Goal: Transaction & Acquisition: Purchase product/service

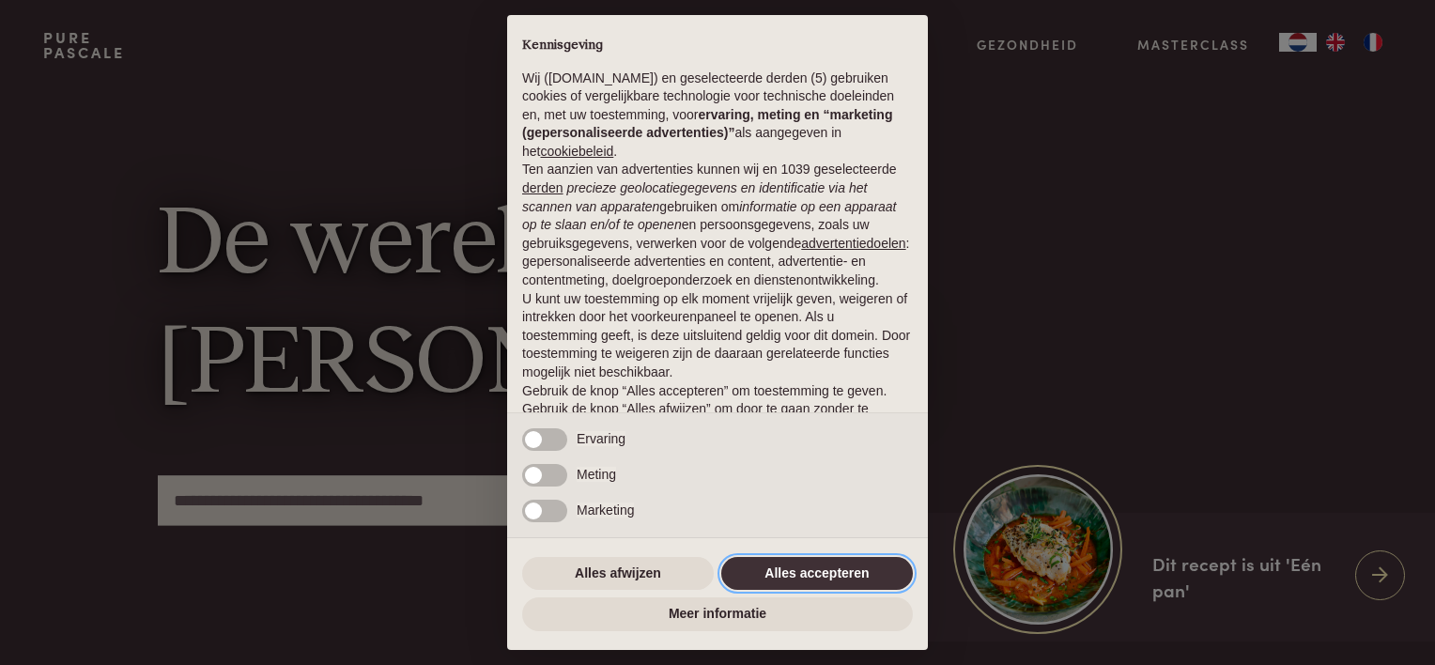
click at [817, 567] on button "Alles accepteren" at bounding box center [817, 574] width 192 height 34
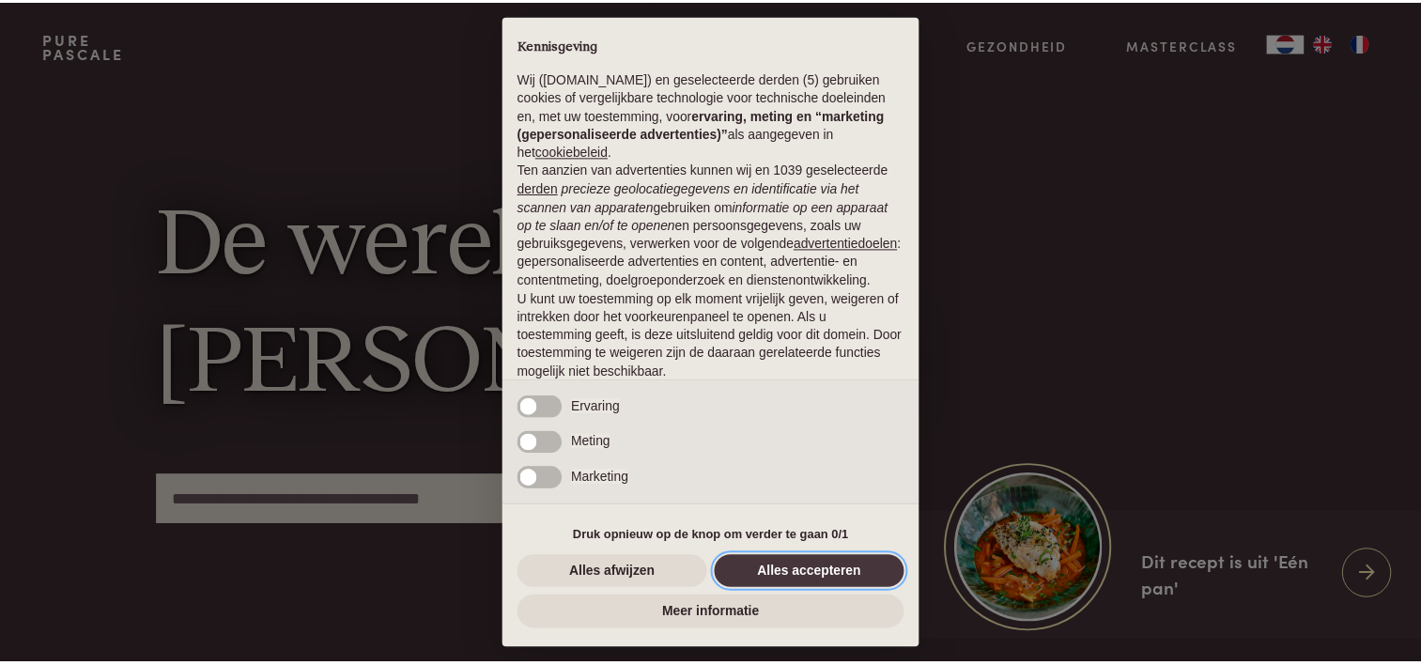
scroll to position [90, 0]
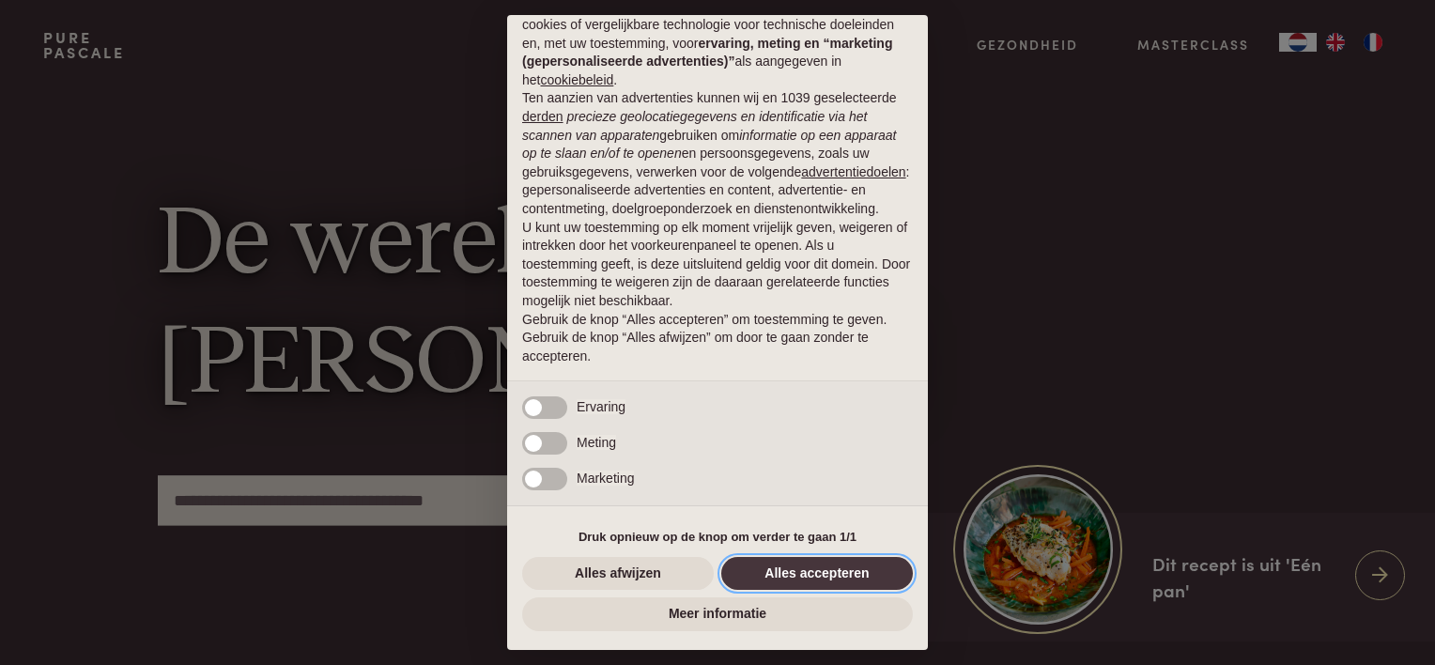
click at [812, 570] on button "Alles accepteren" at bounding box center [817, 574] width 192 height 34
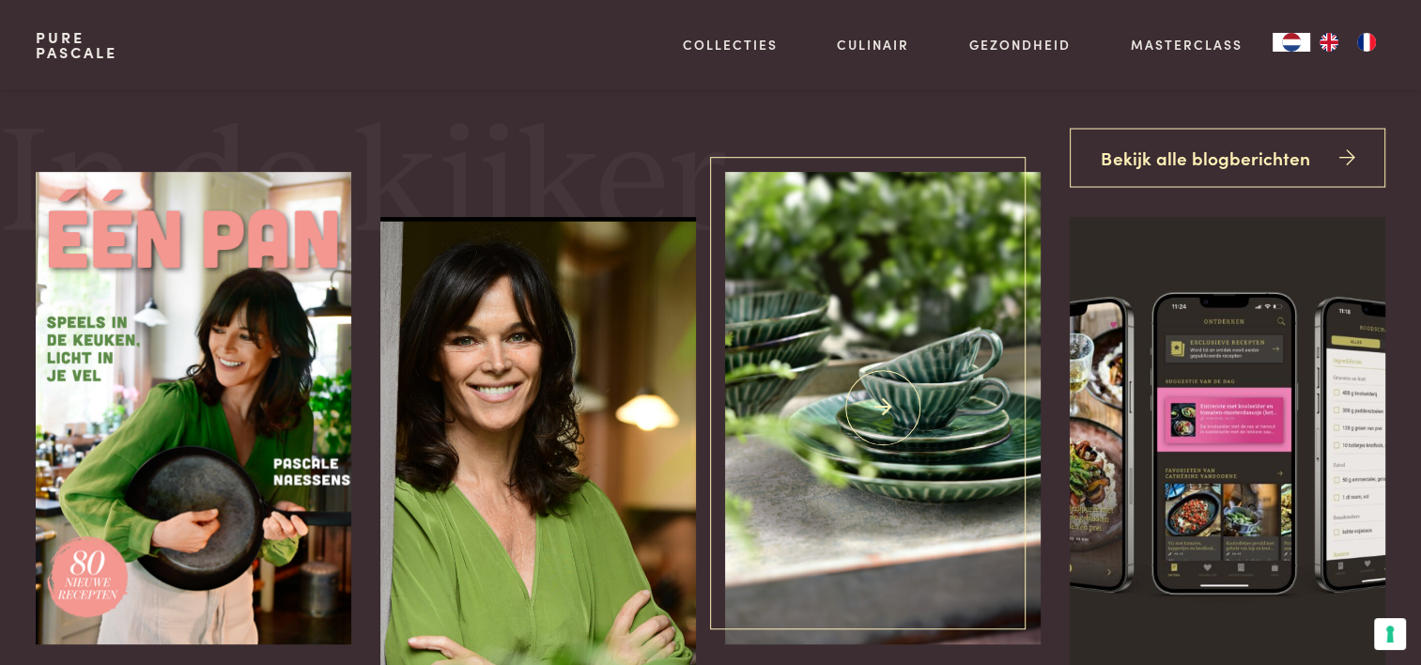
scroll to position [658, 0]
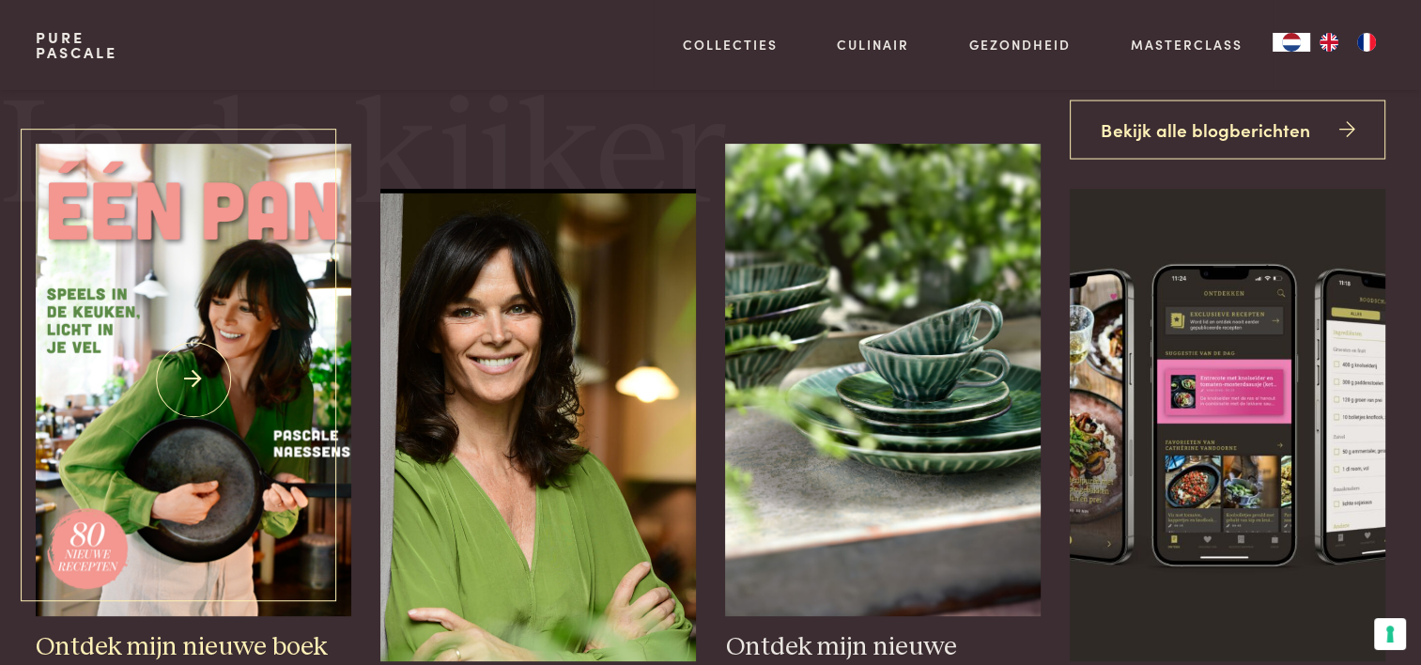
click at [225, 428] on img at bounding box center [193, 380] width 315 height 473
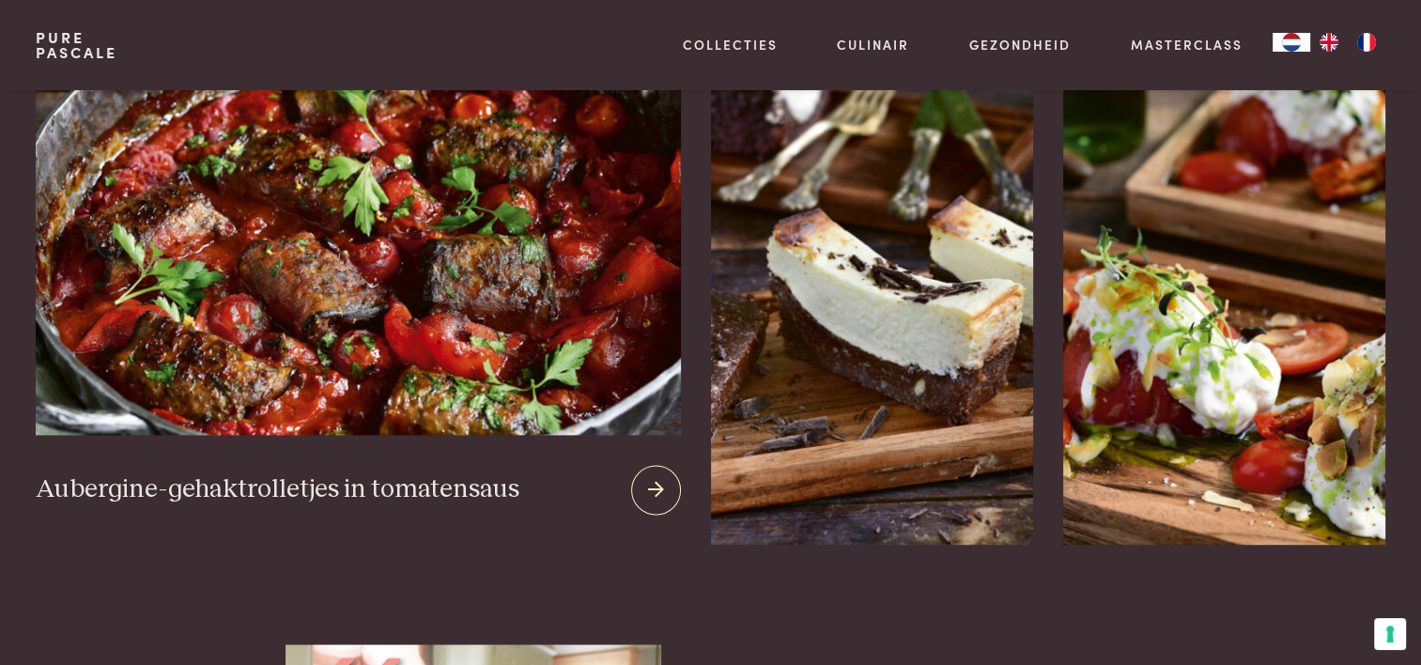
scroll to position [2443, 0]
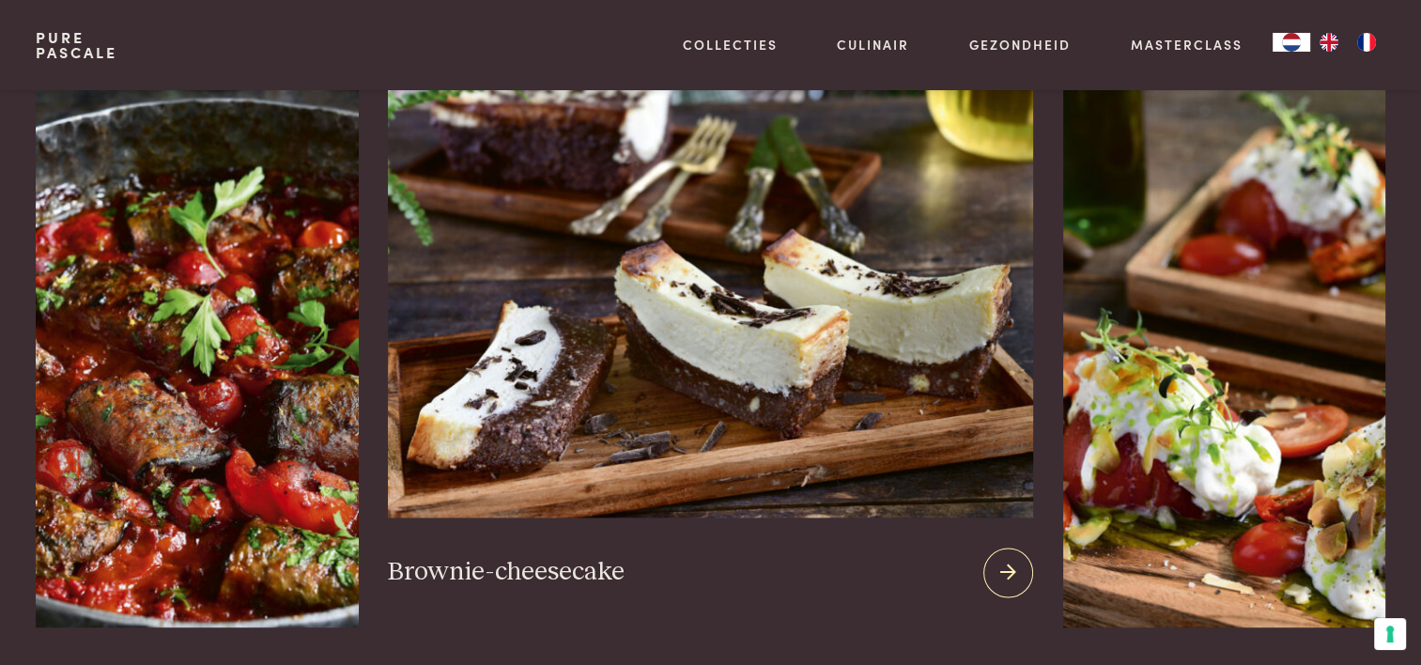
click at [798, 288] on img at bounding box center [710, 291] width 644 height 454
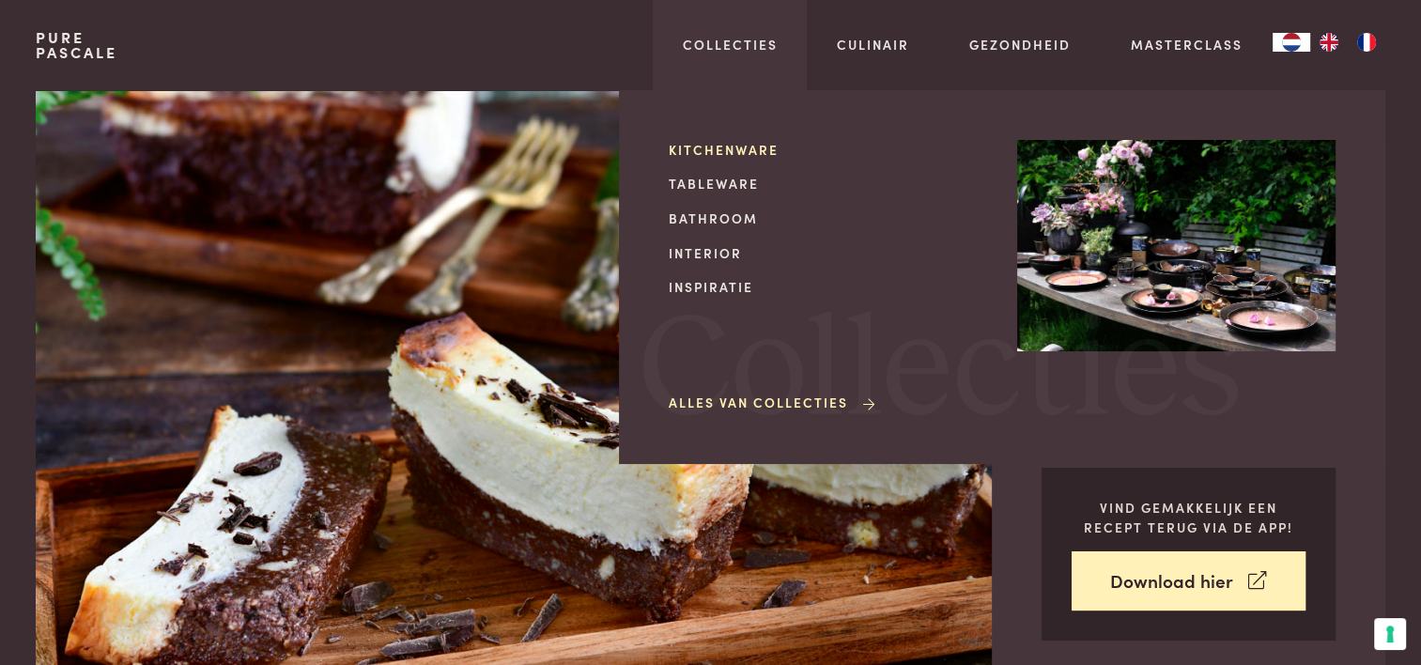
click at [718, 144] on link "Kitchenware" at bounding box center [828, 150] width 318 height 20
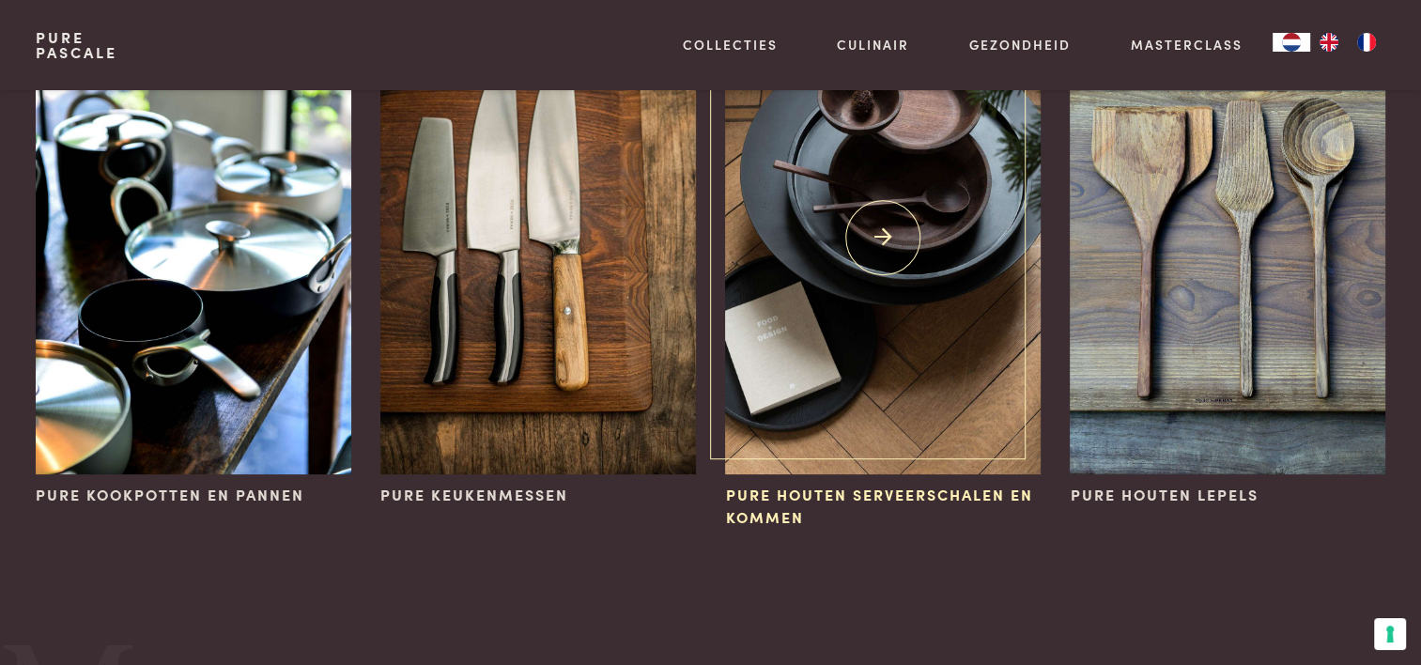
scroll to position [282, 0]
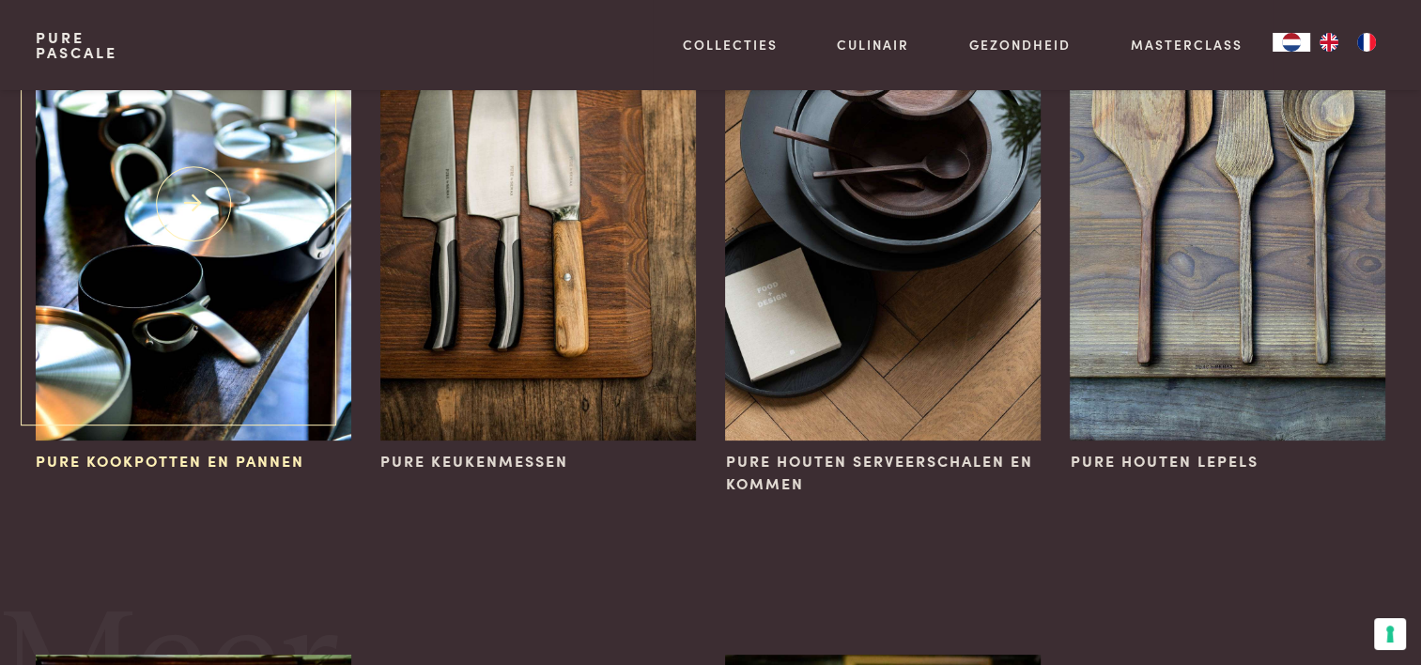
click at [159, 373] on img at bounding box center [193, 204] width 315 height 473
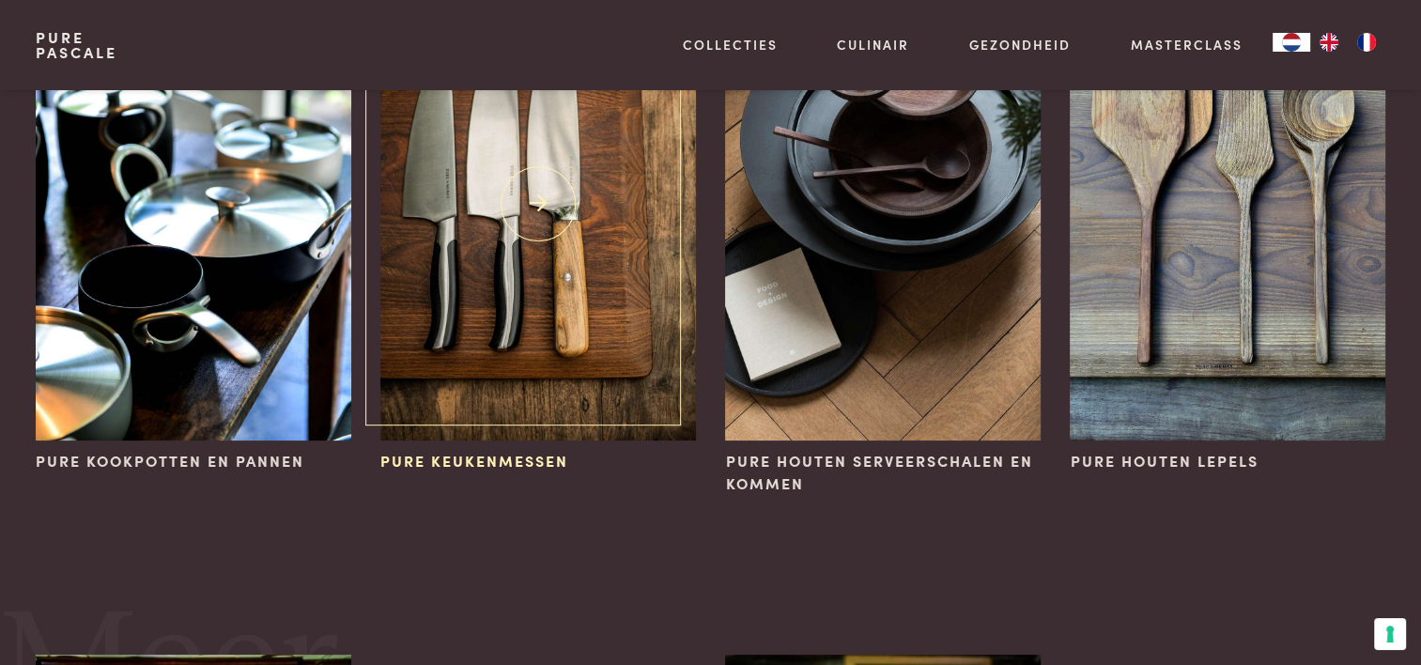
click at [594, 287] on img at bounding box center [537, 204] width 315 height 473
